Goal: Transaction & Acquisition: Obtain resource

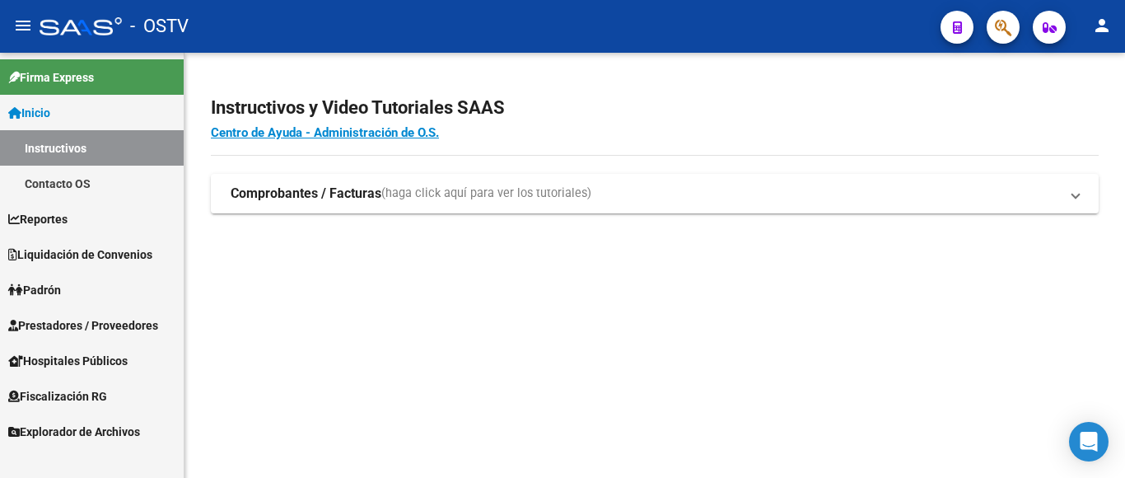
click at [96, 255] on span "Liquidación de Convenios" at bounding box center [80, 254] width 144 height 18
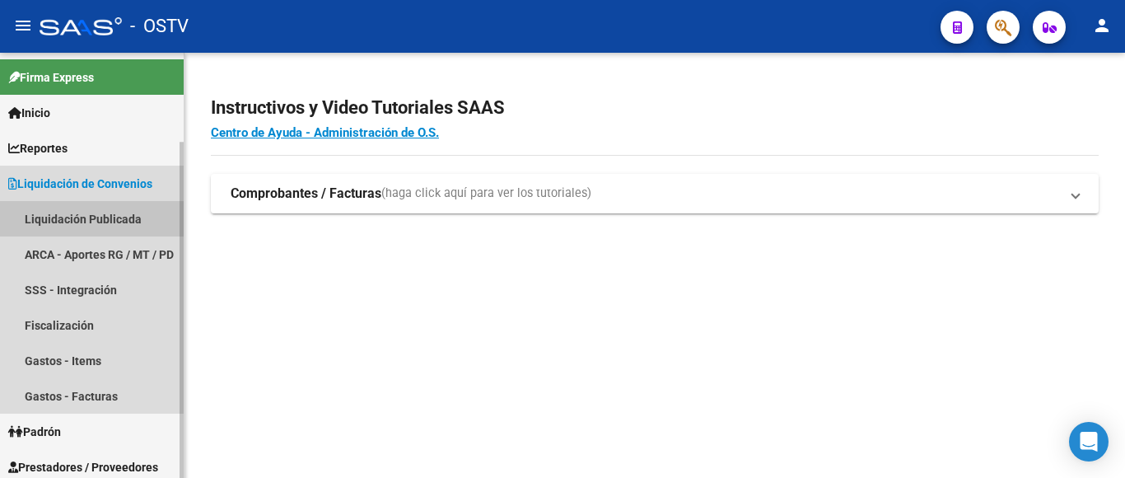
click at [88, 222] on link "Liquidación Publicada" at bounding box center [92, 218] width 184 height 35
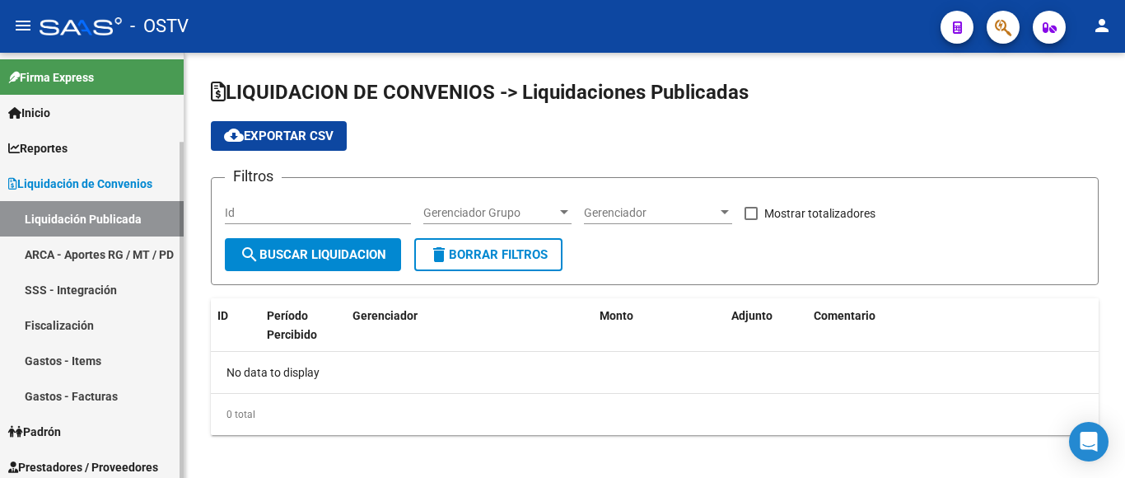
checkbox input "true"
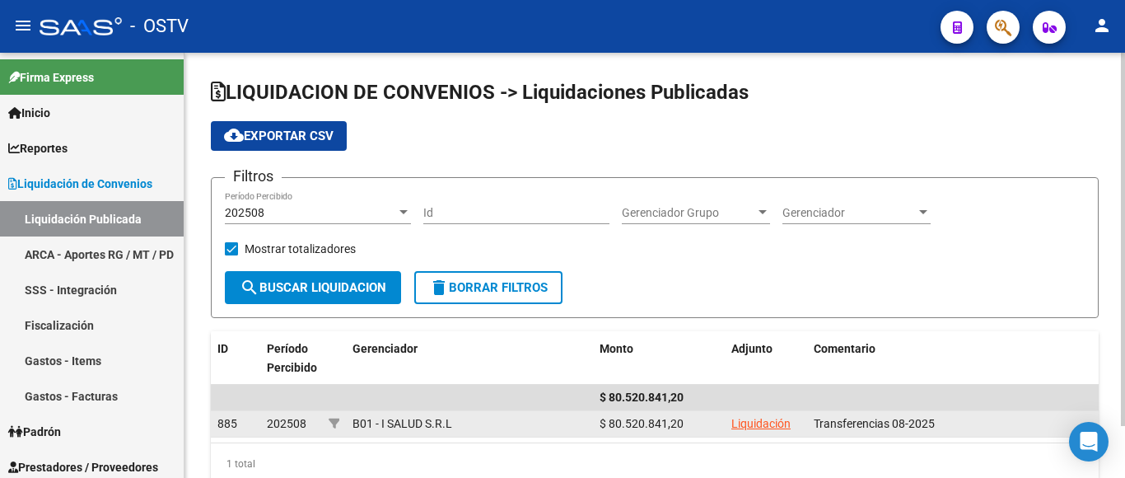
click at [751, 423] on link "Liquidación" at bounding box center [760, 423] width 59 height 13
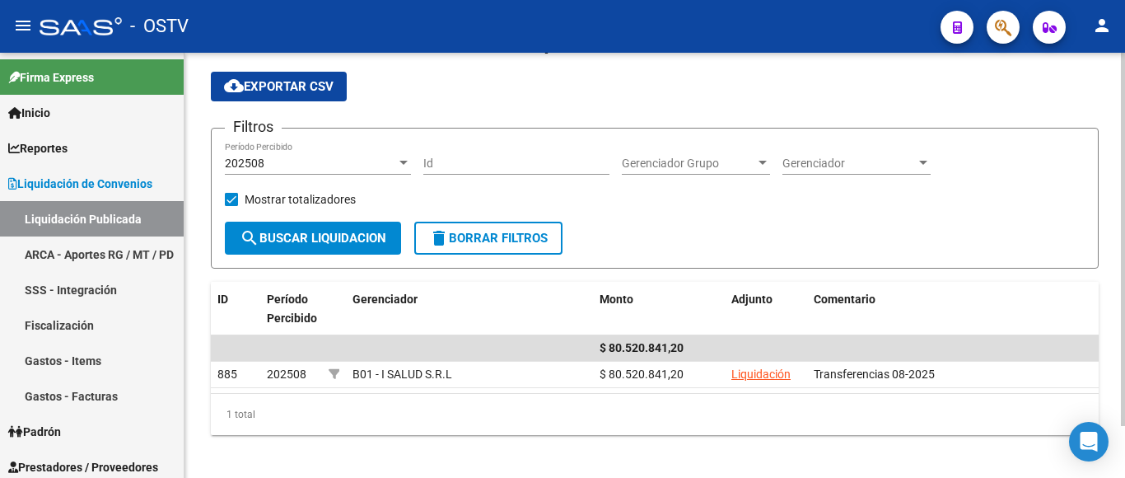
scroll to position [59, 0]
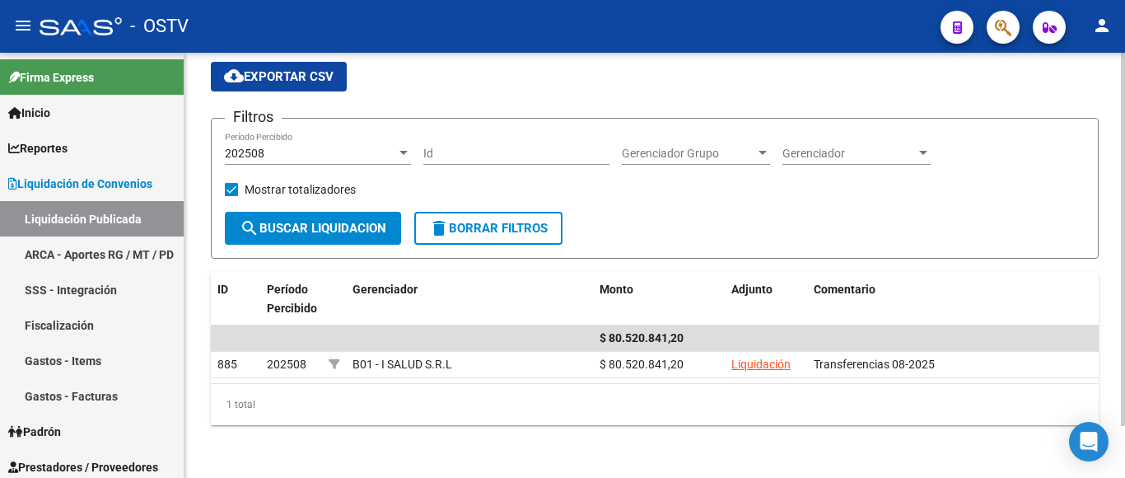
click at [1124, 322] on div at bounding box center [1123, 239] width 4 height 373
click at [402, 152] on div at bounding box center [403, 153] width 8 height 4
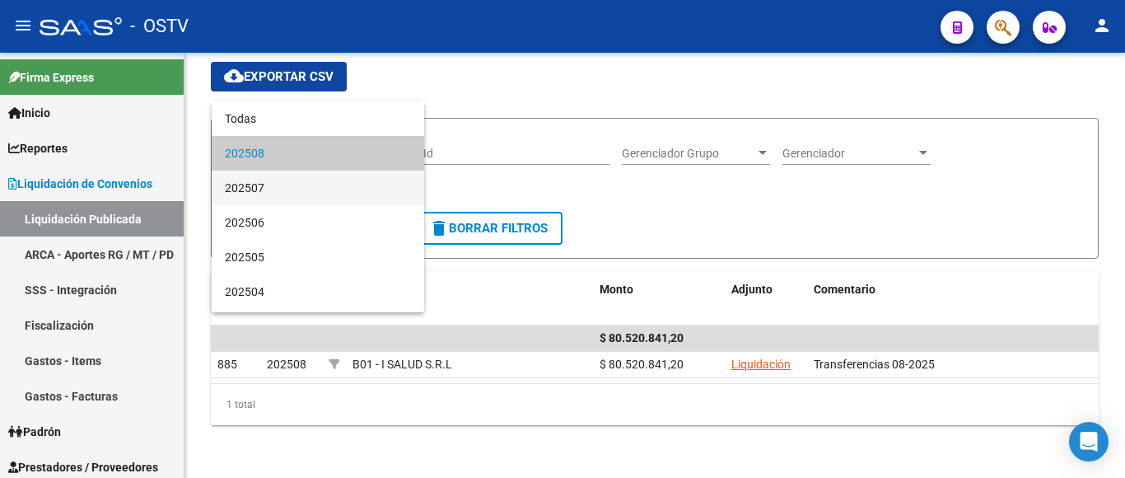
click at [371, 181] on span "202507" at bounding box center [318, 187] width 186 height 35
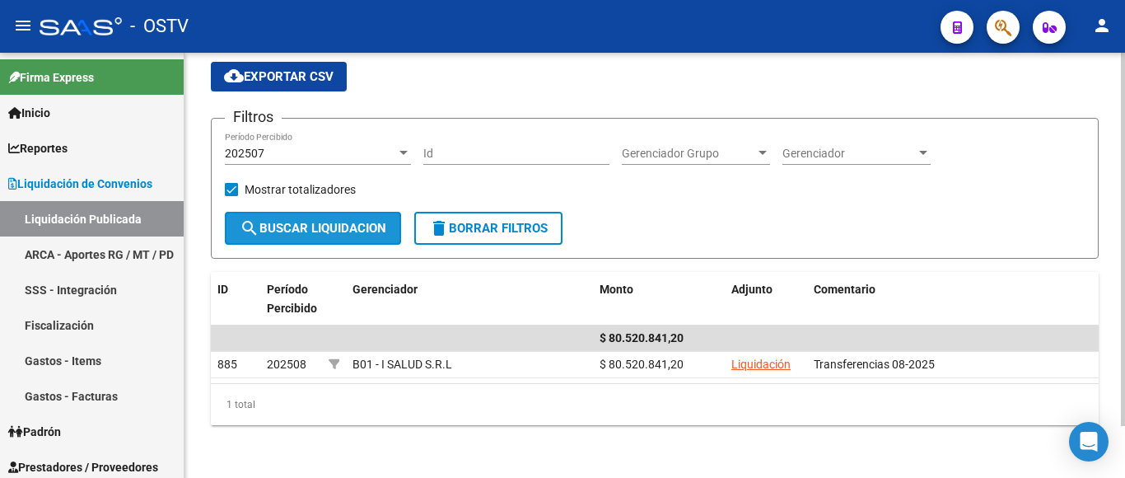
click at [343, 236] on button "search Buscar Liquidacion" at bounding box center [313, 228] width 176 height 33
click at [403, 152] on div at bounding box center [403, 153] width 8 height 4
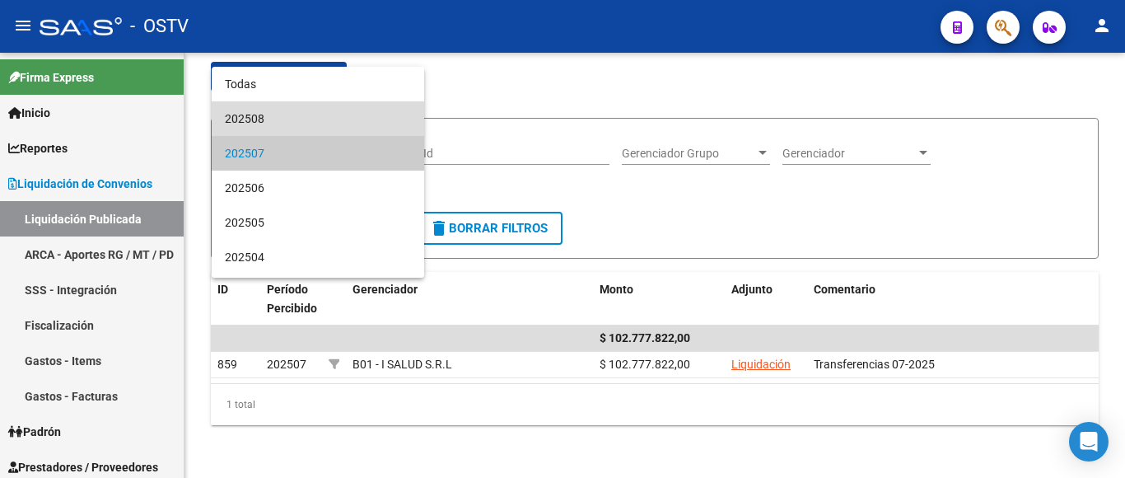
click at [332, 119] on span "202508" at bounding box center [318, 118] width 186 height 35
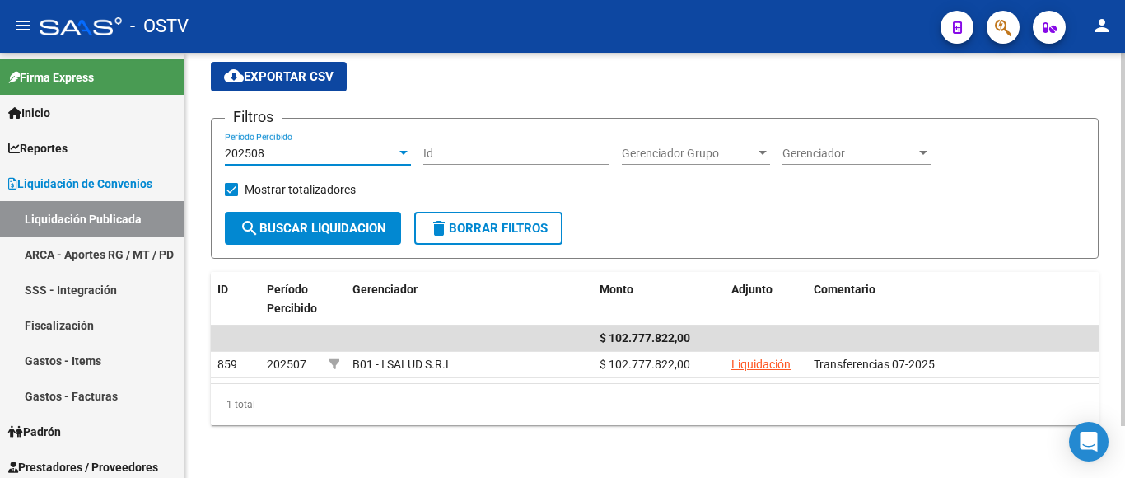
click at [340, 225] on span "search Buscar Liquidacion" at bounding box center [313, 228] width 147 height 15
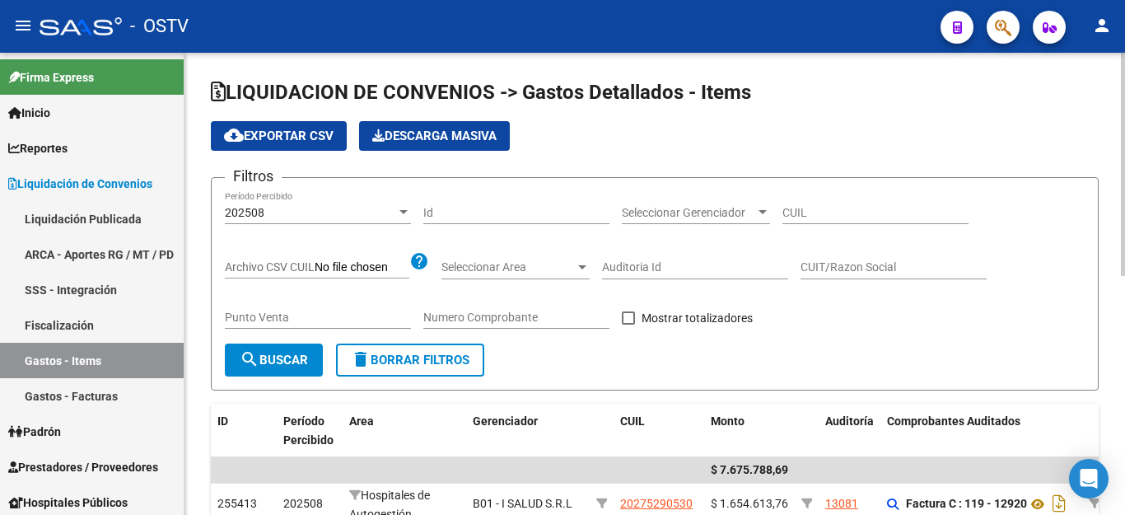
scroll to position [355, 0]
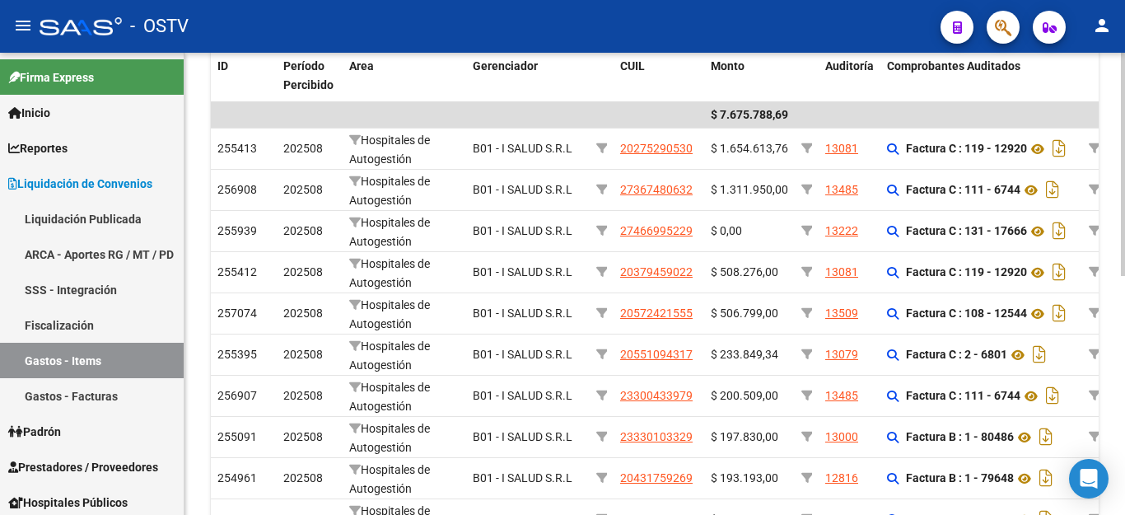
click at [1115, 180] on div "LIQUIDACION DE CONVENIOS -> Gastos Detallados - Items cloud_download Exportar C…" at bounding box center [656, 169] width 944 height 942
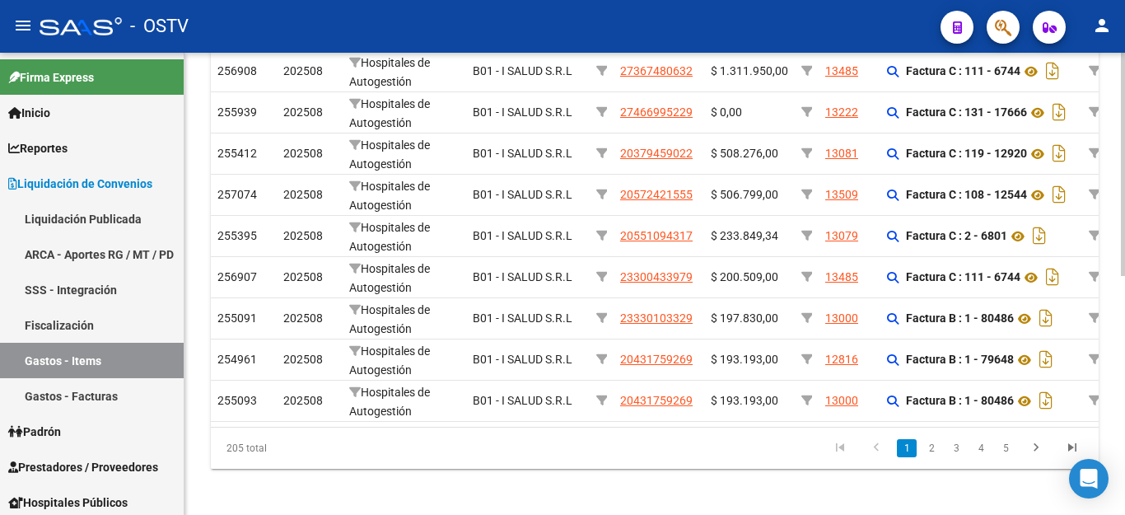
scroll to position [479, 0]
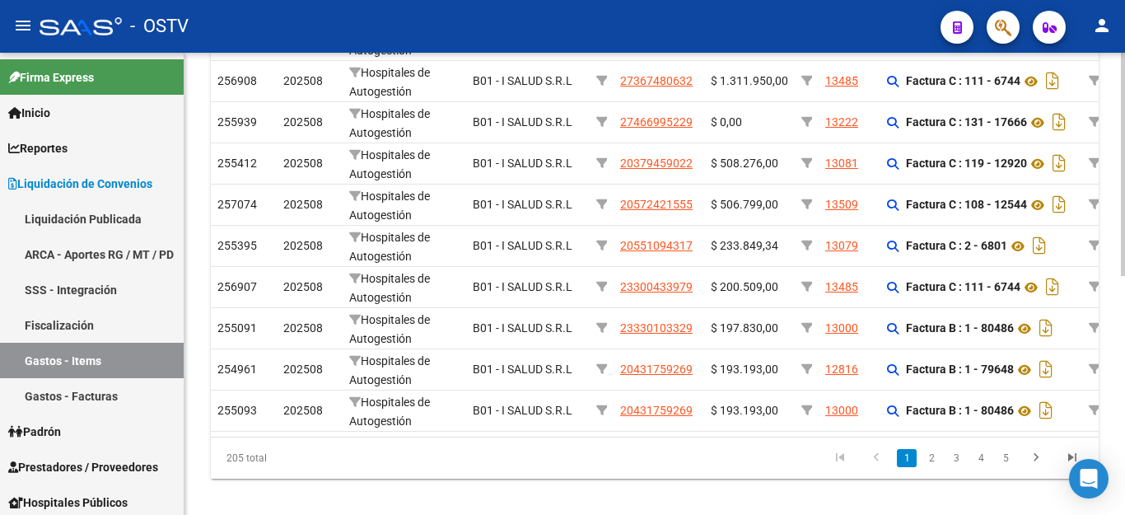
click at [1113, 317] on div "LIQUIDACION DE CONVENIOS -> Gastos Detallados - Items cloud_download Exportar C…" at bounding box center [656, 60] width 944 height 942
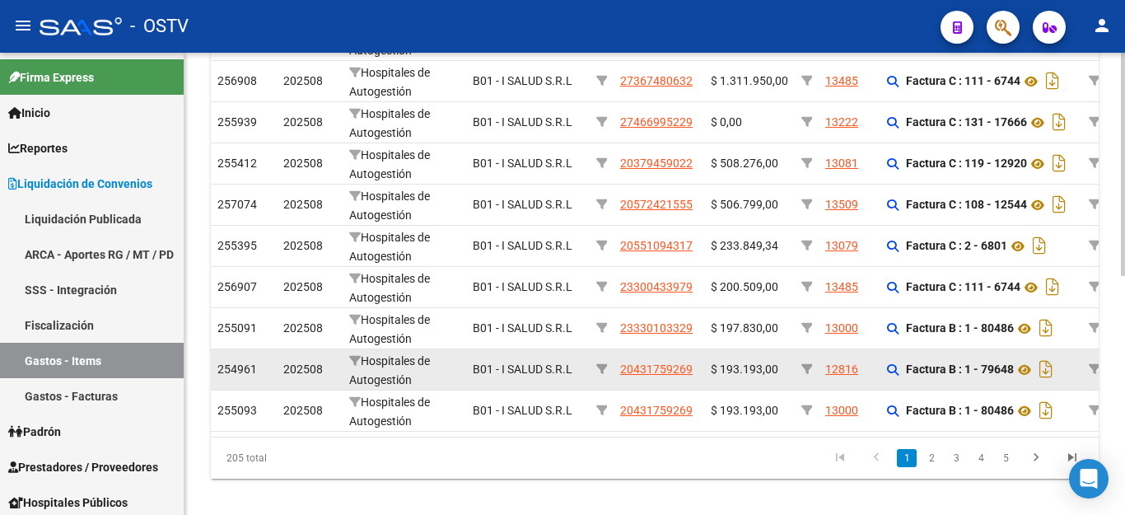
scroll to position [465, 0]
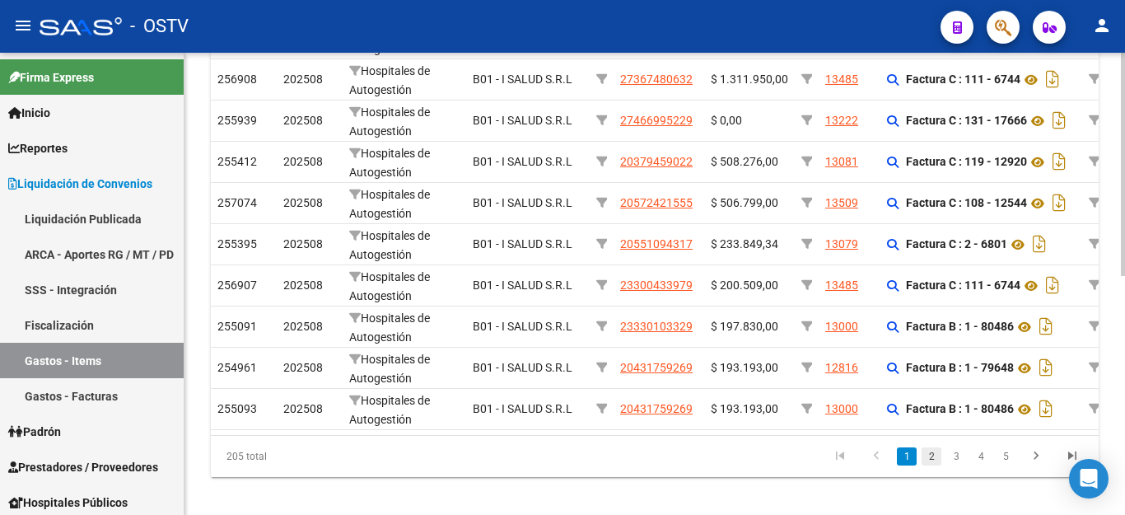
click at [934, 465] on link "2" at bounding box center [931, 456] width 20 height 18
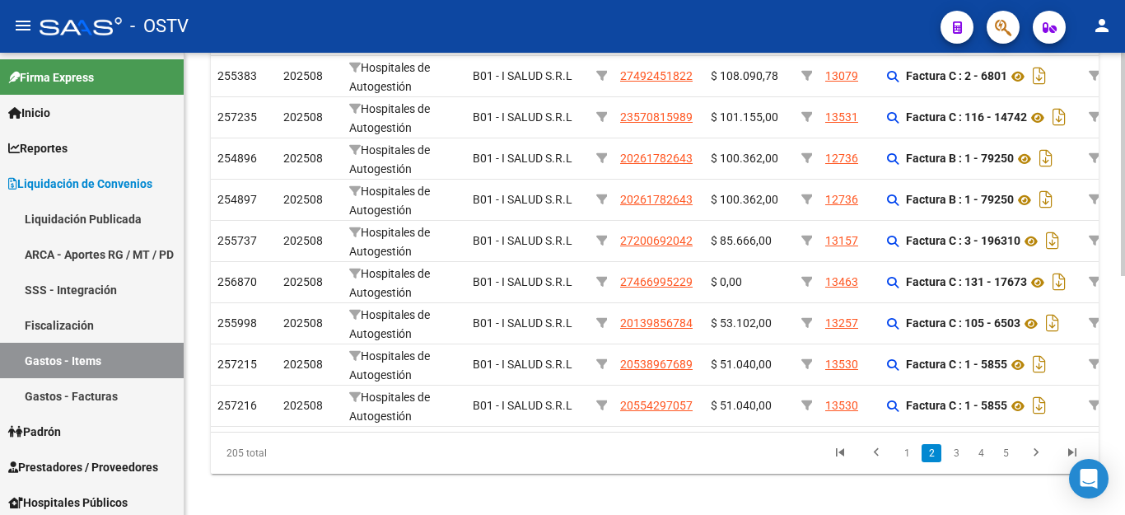
scroll to position [494, 0]
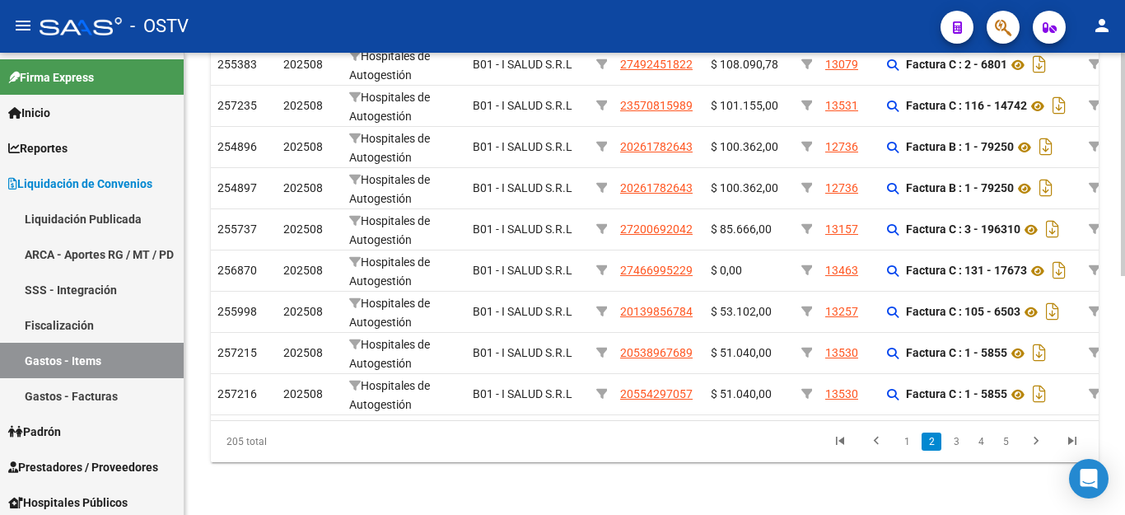
click at [1122, 276] on div at bounding box center [1123, 164] width 4 height 223
click at [981, 441] on link "4" at bounding box center [981, 441] width 20 height 18
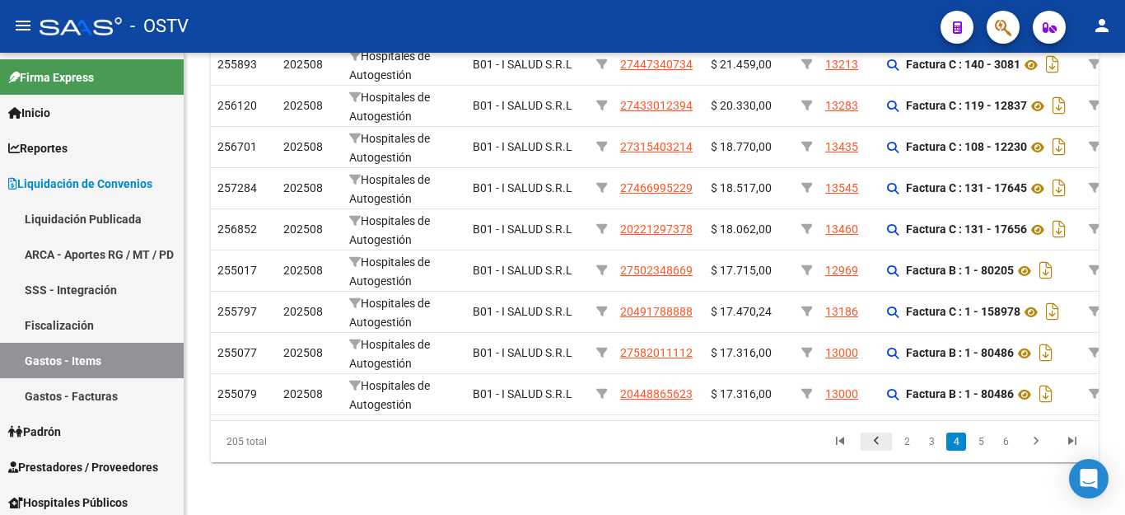
click at [878, 443] on icon "go to previous page" at bounding box center [875, 443] width 21 height 20
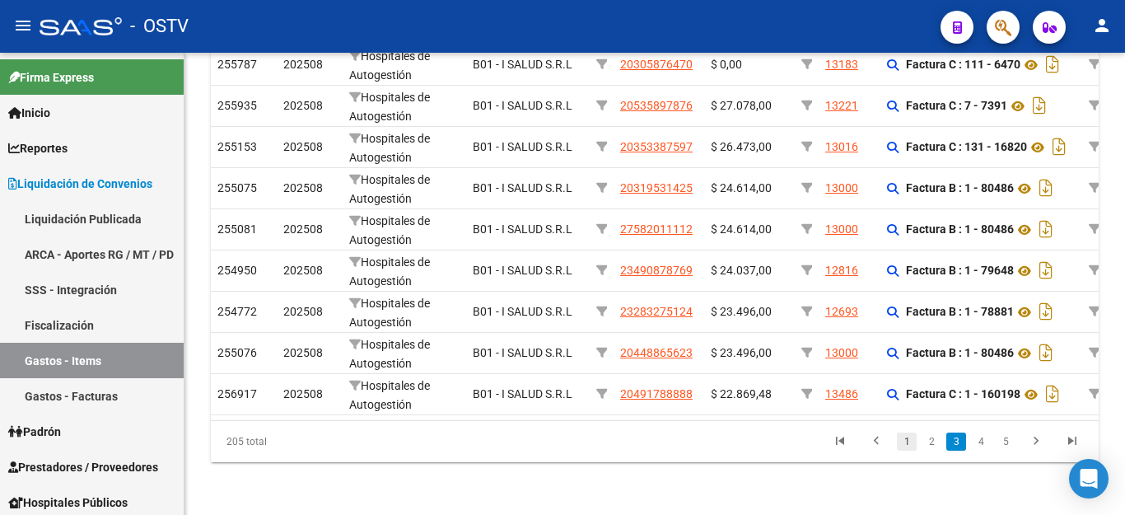
click at [908, 448] on link "1" at bounding box center [907, 441] width 20 height 18
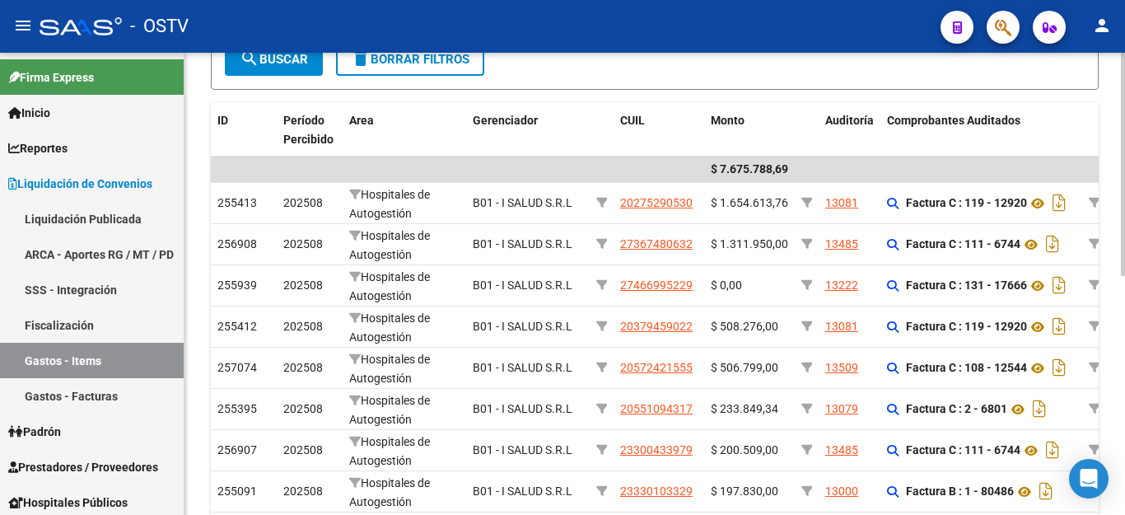
scroll to position [285, 0]
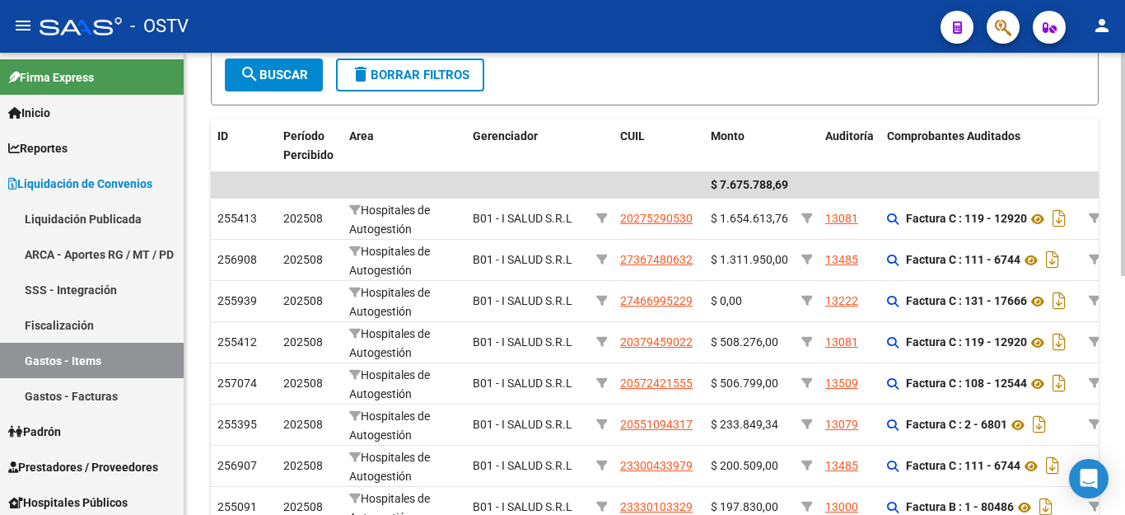
click at [1124, 225] on div at bounding box center [1123, 164] width 4 height 223
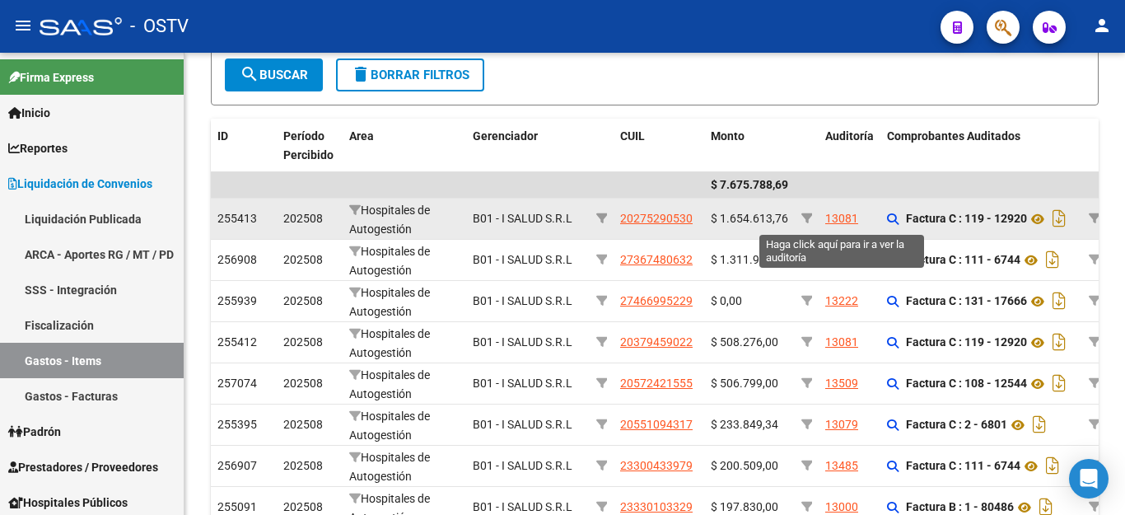
click at [846, 218] on div "13081" at bounding box center [841, 218] width 33 height 19
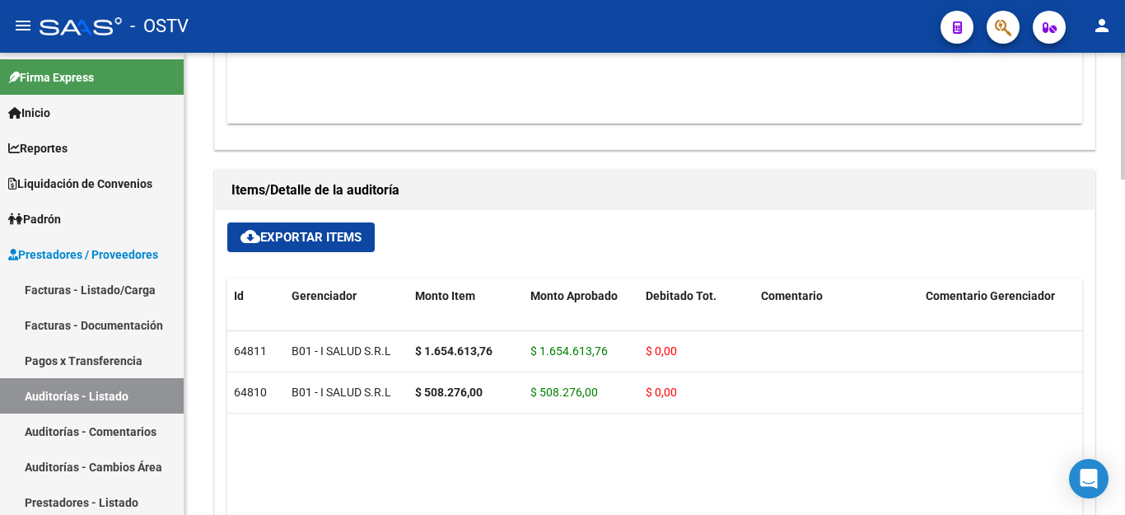
scroll to position [1010, 0]
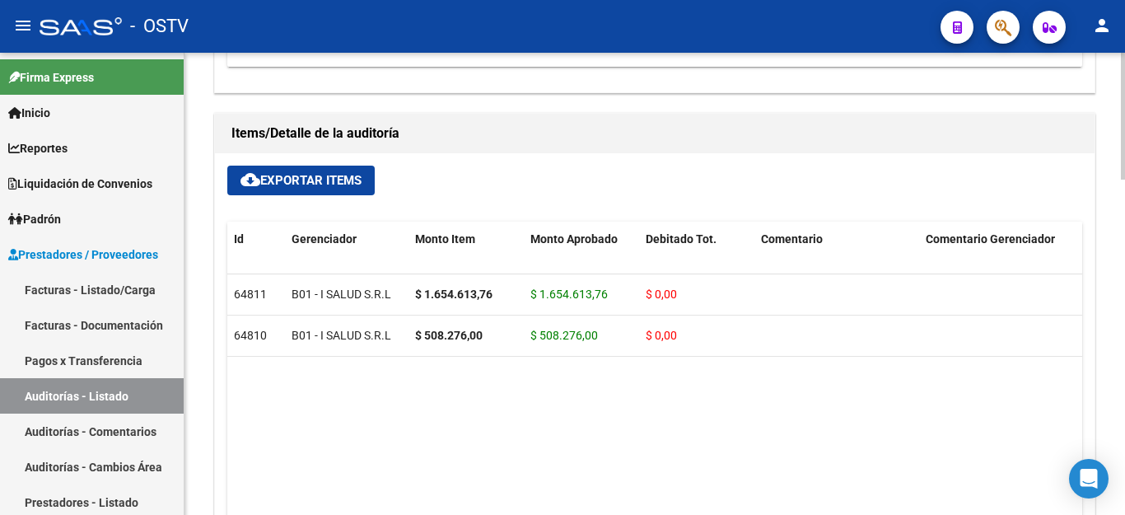
click at [1124, 180] on div at bounding box center [1123, 116] width 4 height 127
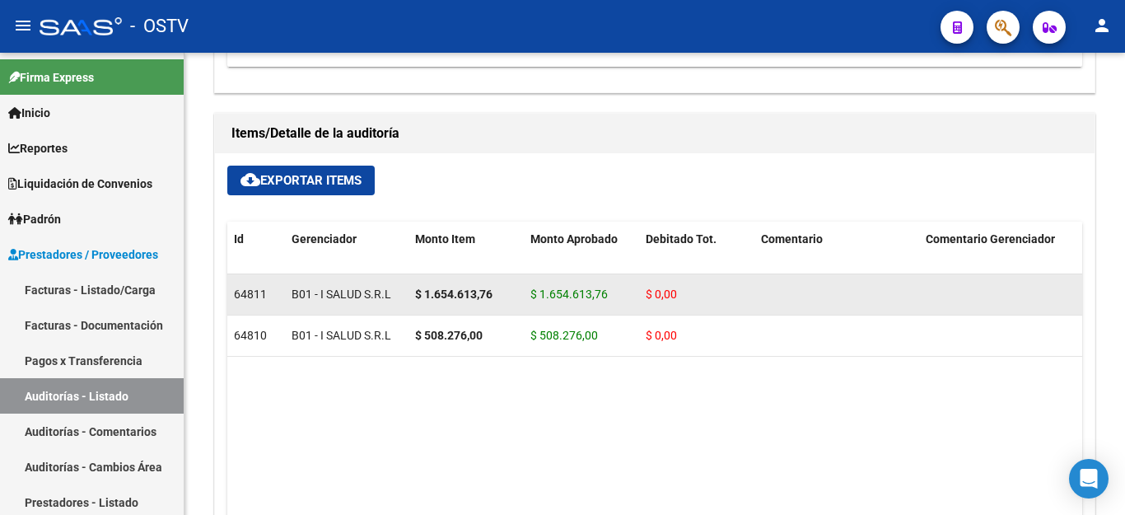
click at [425, 304] on datatable-body-cell "$ 1.654.613,76" at bounding box center [465, 294] width 115 height 40
click at [558, 298] on span "$ 1.654.613,76" at bounding box center [568, 293] width 77 height 13
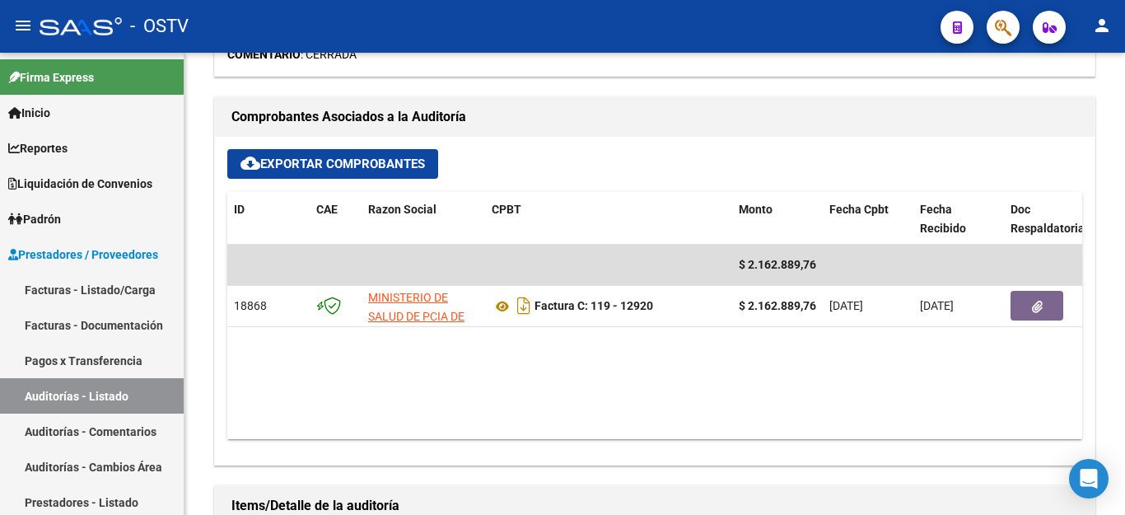
scroll to position [626, 0]
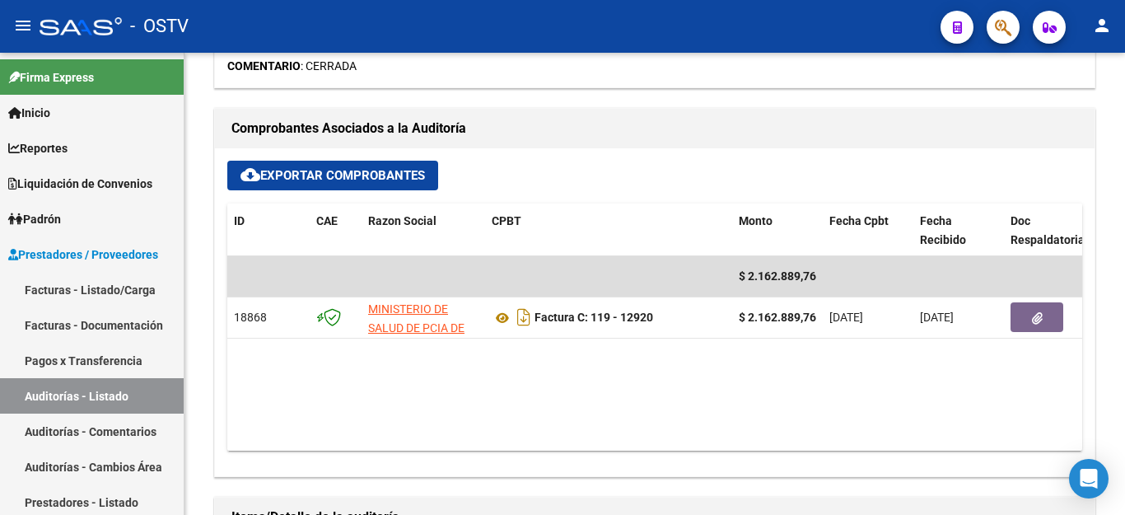
click at [1124, 180] on div at bounding box center [1123, 116] width 4 height 127
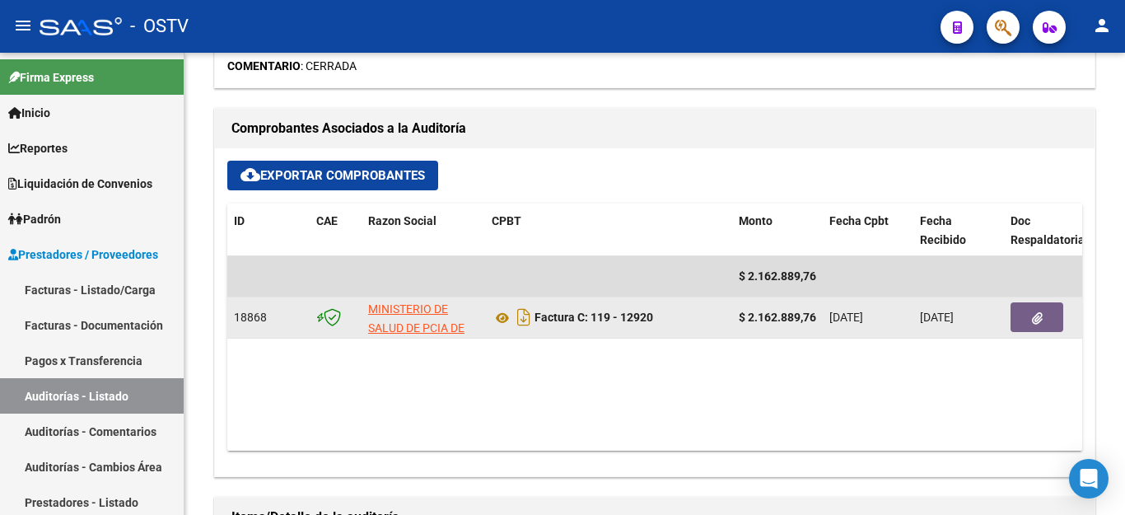
click at [1033, 312] on icon "button" at bounding box center [1037, 318] width 11 height 12
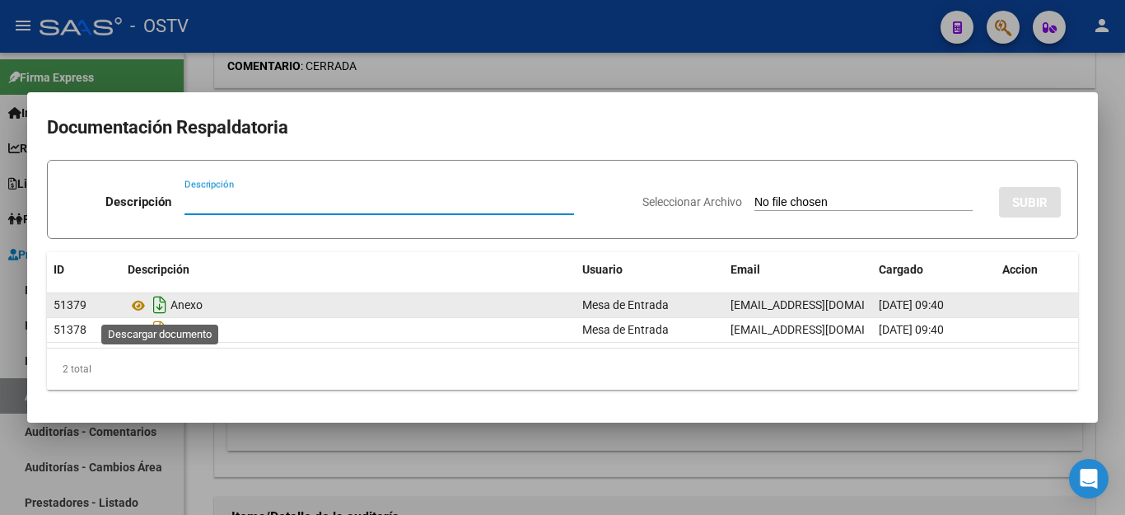
click at [159, 305] on icon "Descargar documento" at bounding box center [159, 304] width 21 height 26
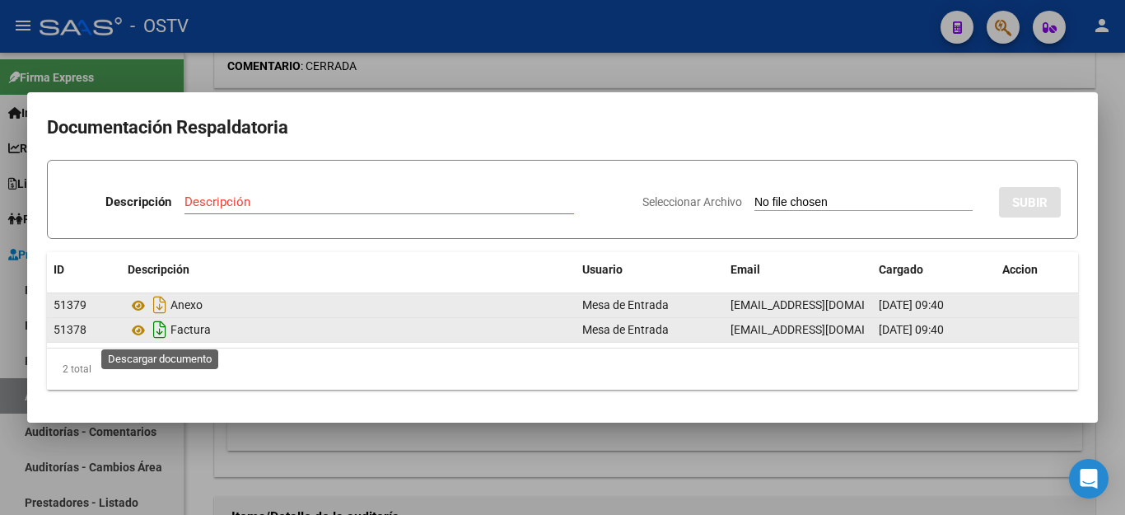
click at [161, 329] on icon "Descargar documento" at bounding box center [159, 329] width 21 height 26
